Goal: Information Seeking & Learning: Learn about a topic

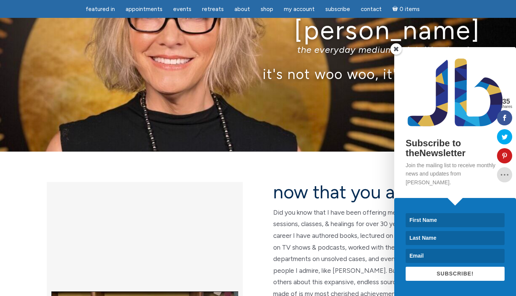
scroll to position [67, 0]
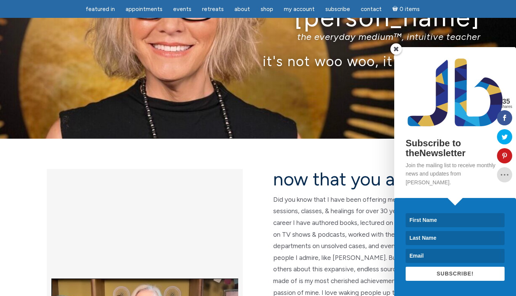
click at [396, 55] on span at bounding box center [395, 48] width 11 height 11
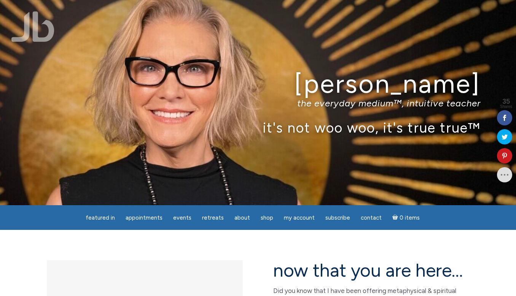
scroll to position [0, 0]
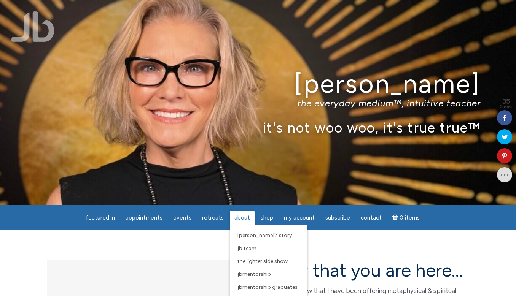
click at [246, 215] on span "About" at bounding box center [242, 218] width 16 height 7
click at [244, 235] on span "[PERSON_NAME]’s Story" at bounding box center [264, 235] width 54 height 6
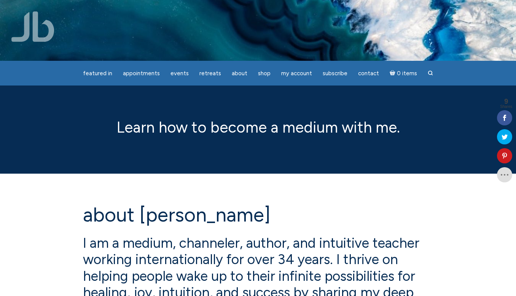
click at [462, 119] on div "Learn how to become a medium with me." at bounding box center [258, 129] width 434 height 27
click at [36, 40] on img at bounding box center [32, 26] width 43 height 30
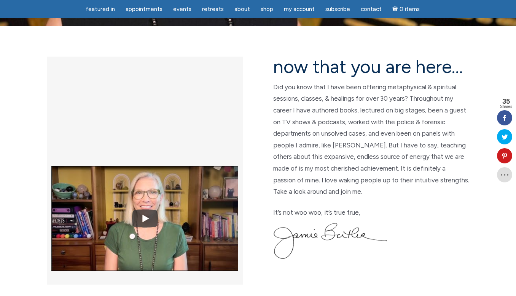
scroll to position [166, 0]
